Goal: Task Accomplishment & Management: Use online tool/utility

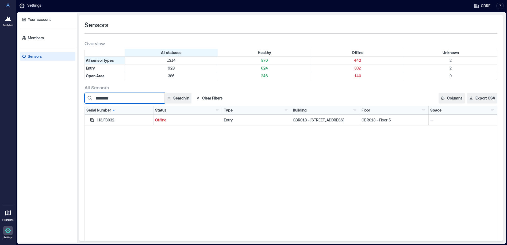
drag, startPoint x: 119, startPoint y: 98, endPoint x: 75, endPoint y: 99, distance: 44.1
click at [75, 99] on div "Your account Members Sensors Sensors Overview All statuses Healthy Offline Unkn…" at bounding box center [261, 128] width 486 height 230
paste input
click at [92, 121] on icon "button" at bounding box center [91, 119] width 3 height 3
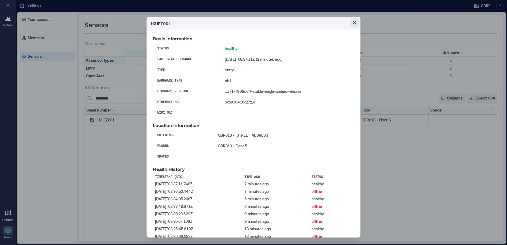
click at [353, 22] on icon "Close" at bounding box center [354, 22] width 3 height 3
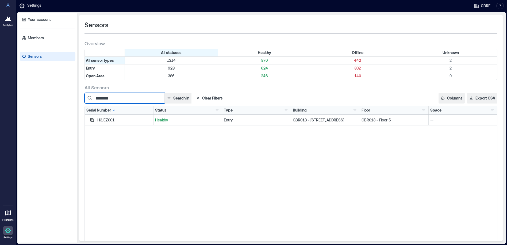
click at [123, 100] on input "********" at bounding box center [124, 98] width 80 height 11
drag, startPoint x: 121, startPoint y: 98, endPoint x: 82, endPoint y: 104, distance: 39.6
click at [83, 104] on div "Sensors Overview All statuses Healthy Offline Unknown All sensor types 1314 870…" at bounding box center [290, 127] width 423 height 225
paste input
type input "********"
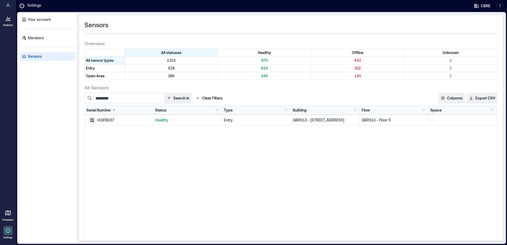
click at [91, 120] on icon "button" at bounding box center [91, 119] width 3 height 3
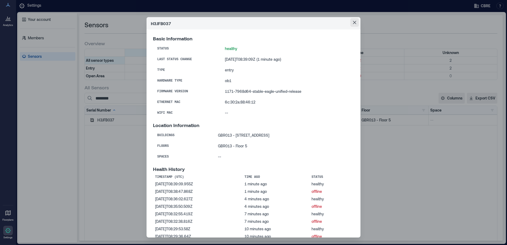
click at [353, 23] on icon "Close" at bounding box center [354, 22] width 3 height 3
